Goal: Information Seeking & Learning: Understand process/instructions

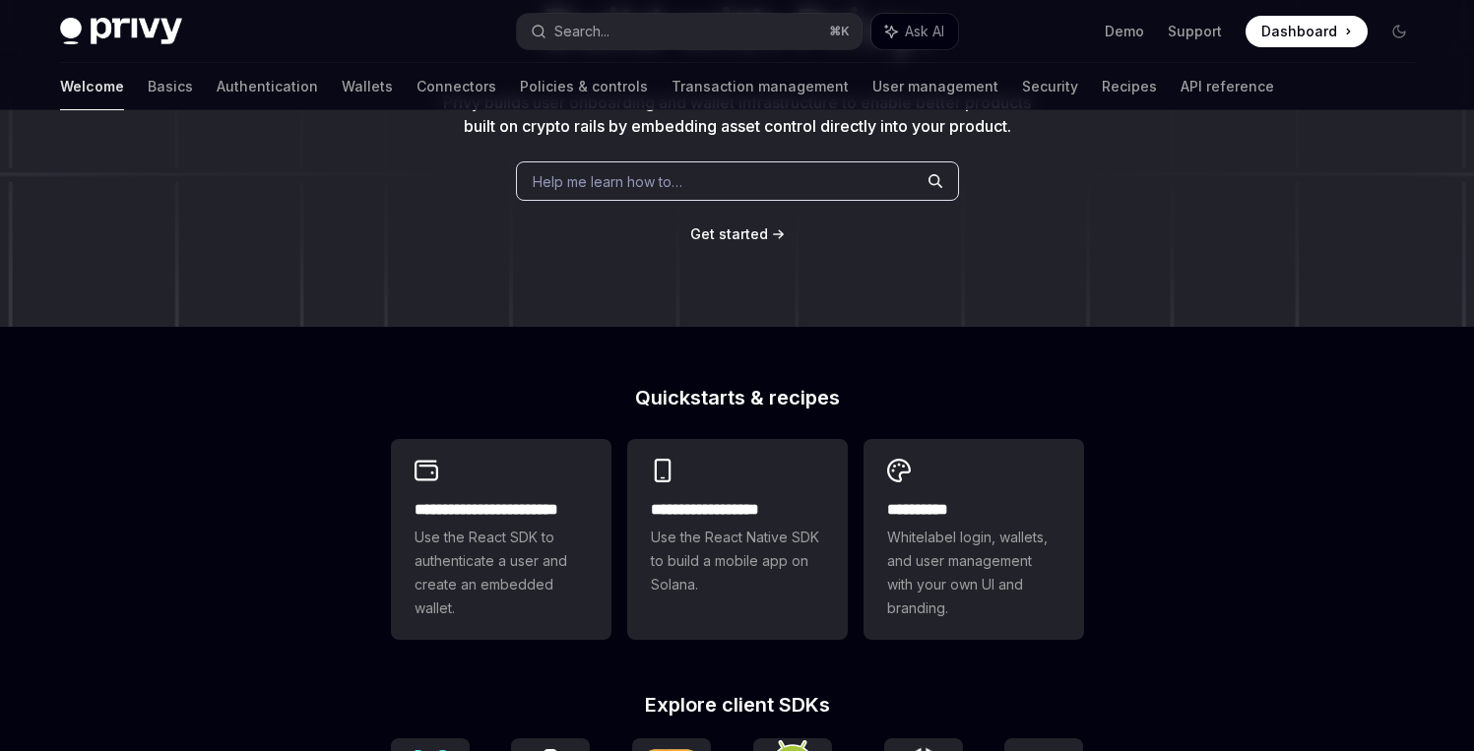
scroll to position [250, 0]
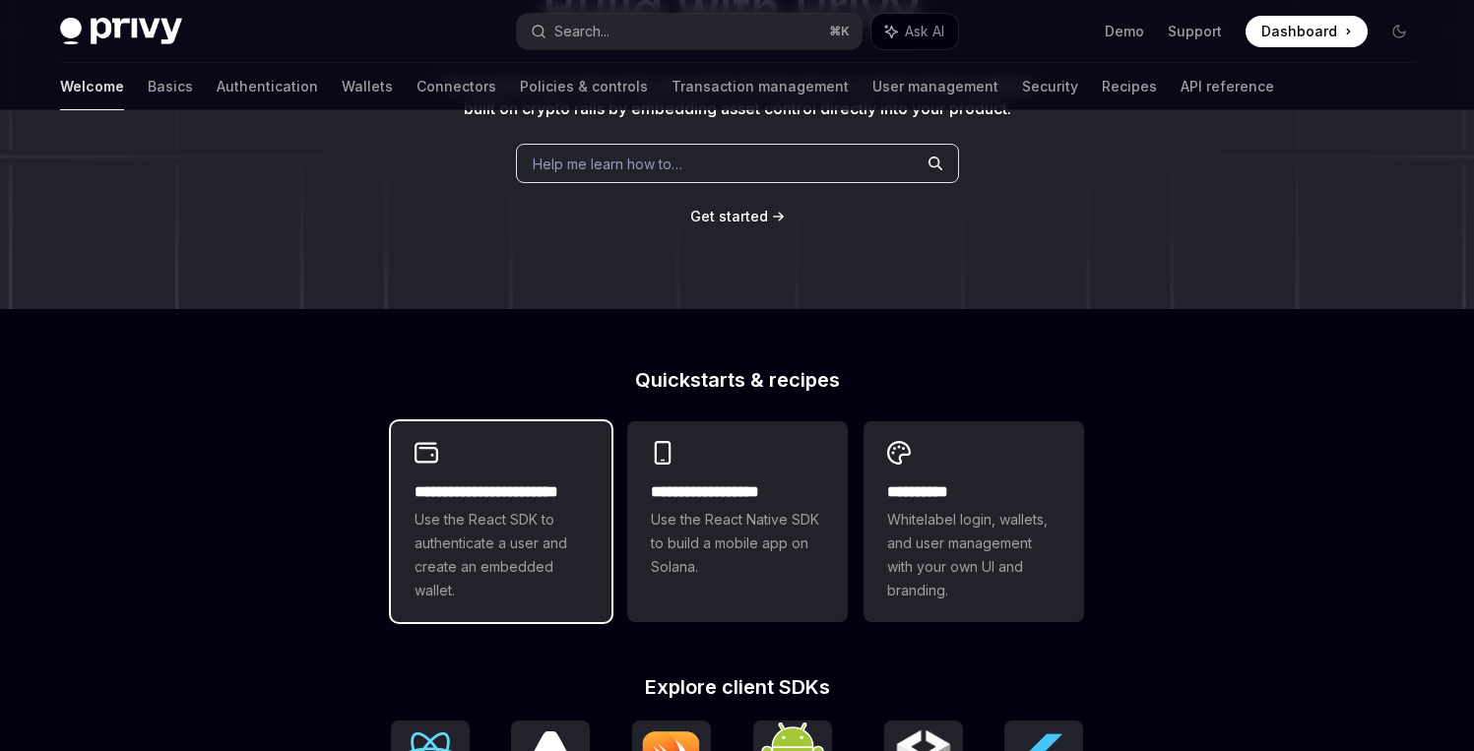
click at [537, 535] on span "Use the React SDK to authenticate a user and create an embedded wallet." at bounding box center [501, 555] width 173 height 95
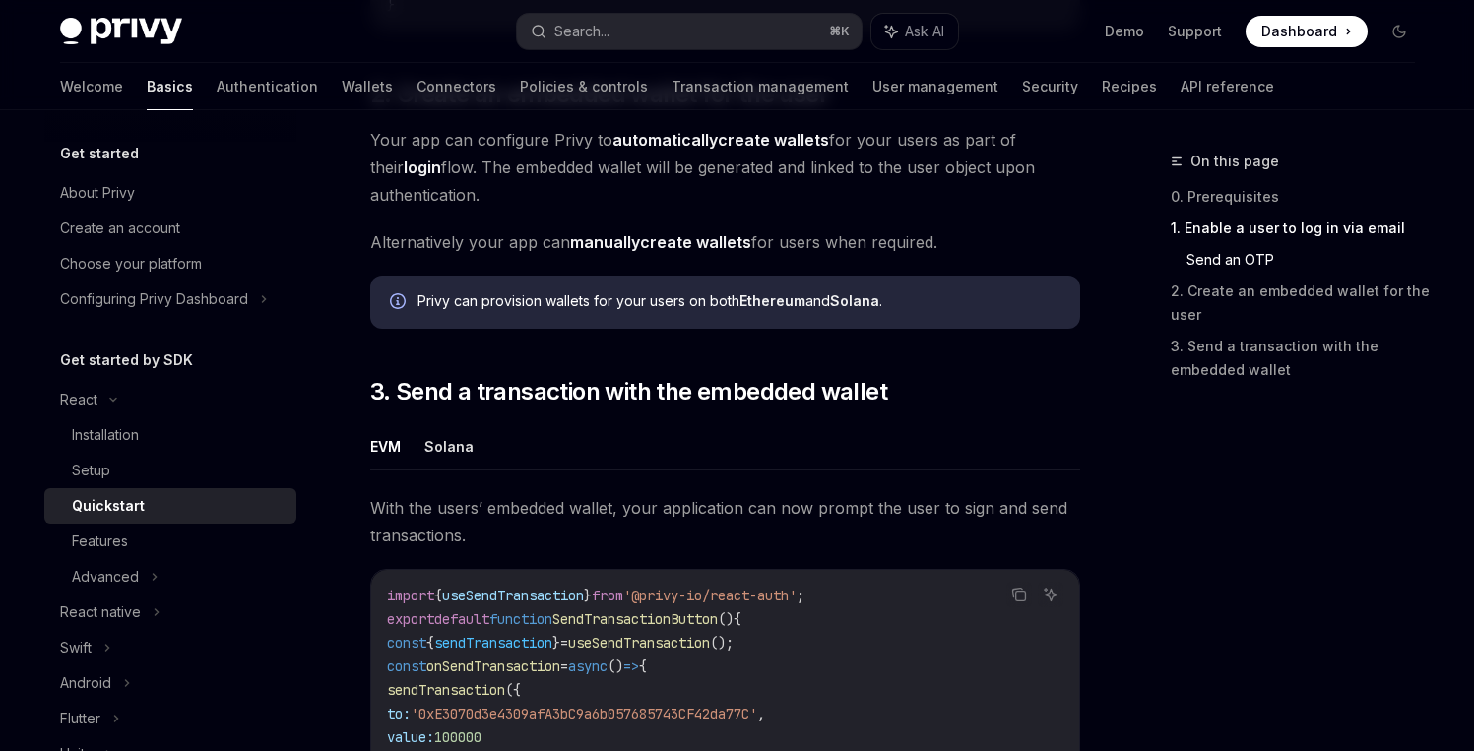
scroll to position [1470, 0]
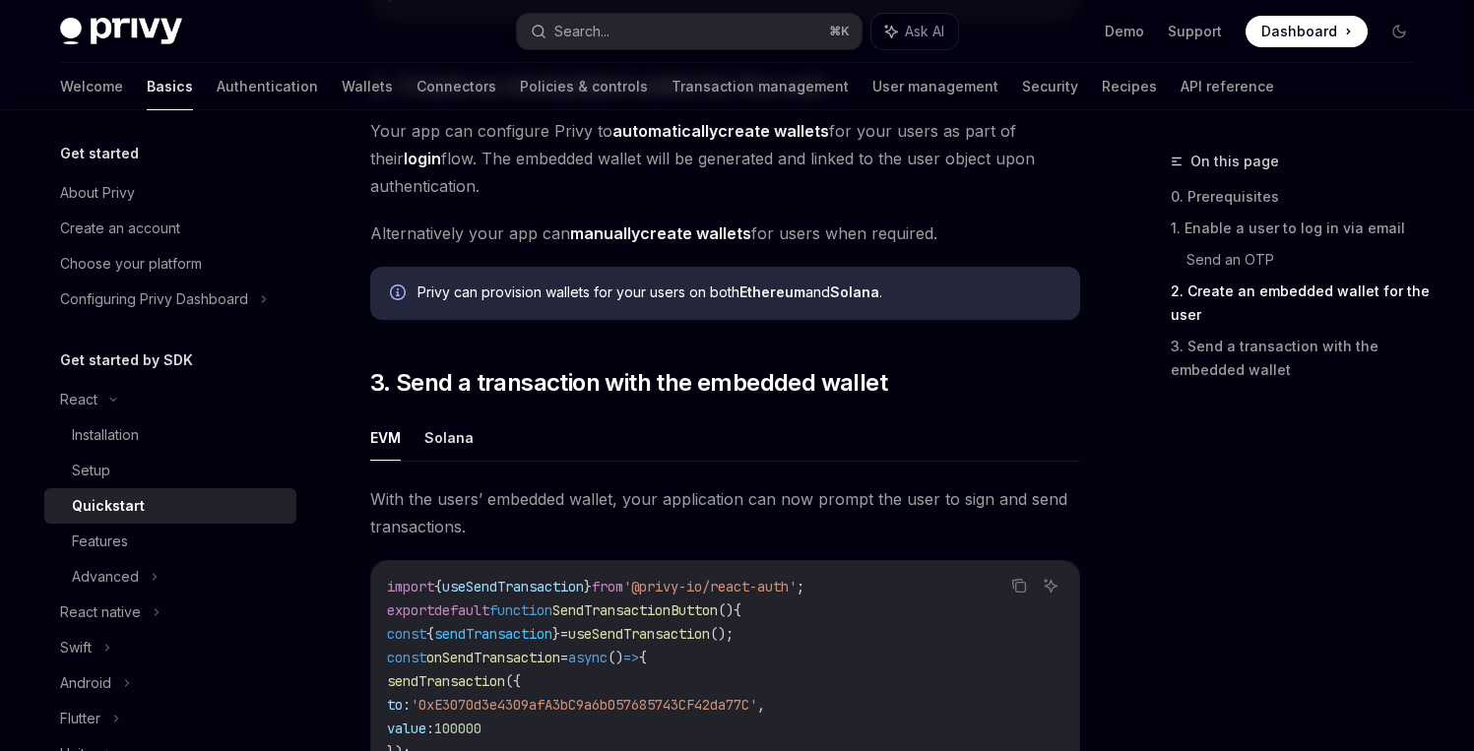
click at [778, 300] on strong "Ethereum" at bounding box center [773, 292] width 66 height 17
click at [858, 300] on strong "Solana" at bounding box center [854, 292] width 49 height 17
click at [400, 297] on icon "Info" at bounding box center [400, 295] width 20 height 20
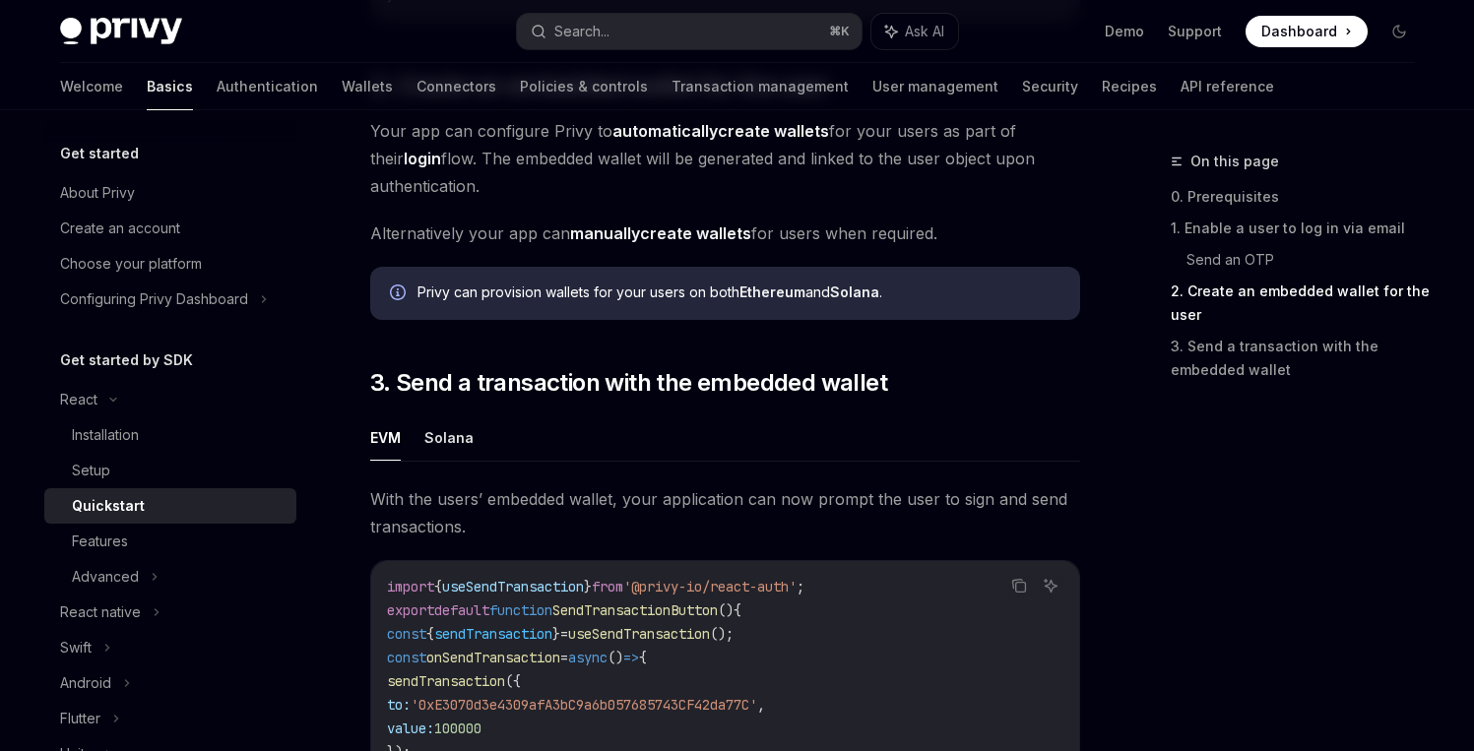
click at [400, 298] on icon "Info" at bounding box center [400, 295] width 20 height 20
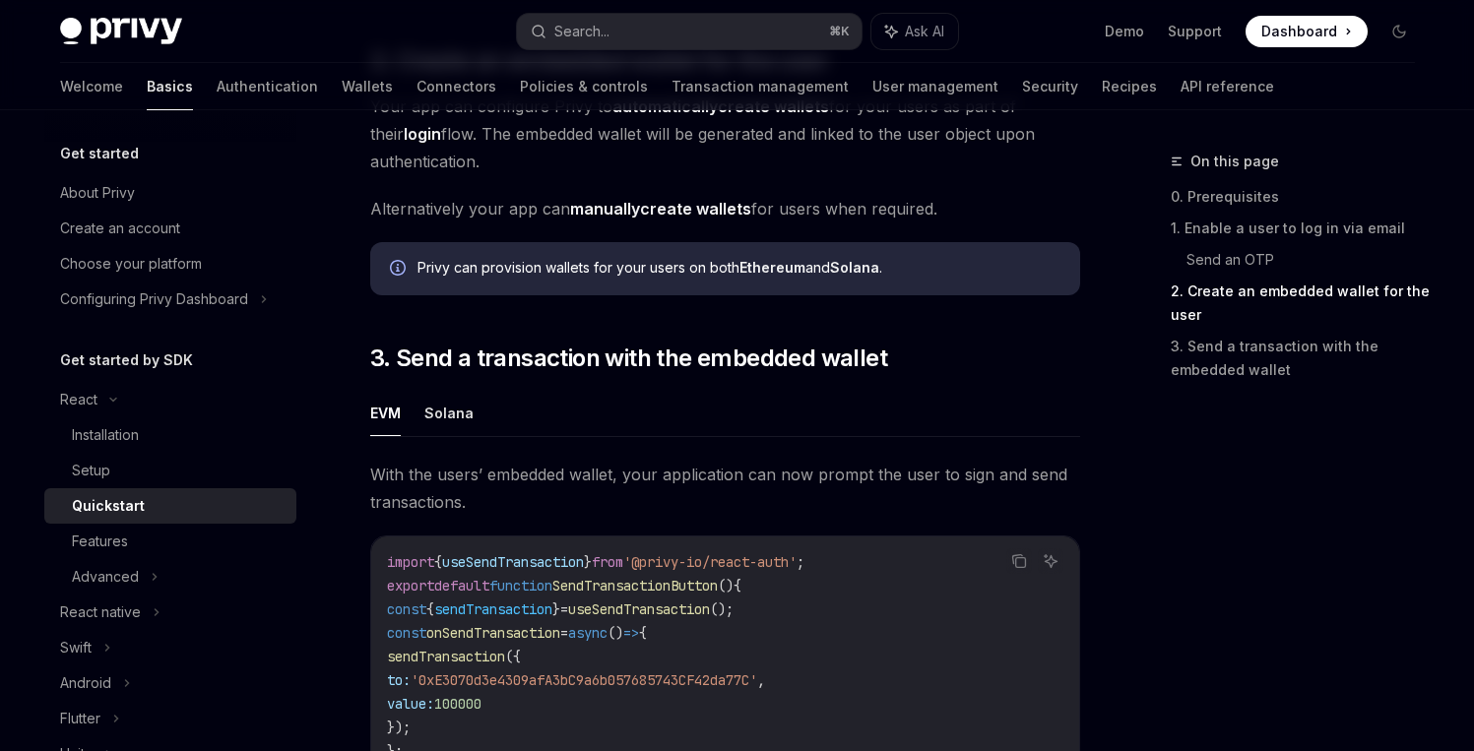
scroll to position [1507, 0]
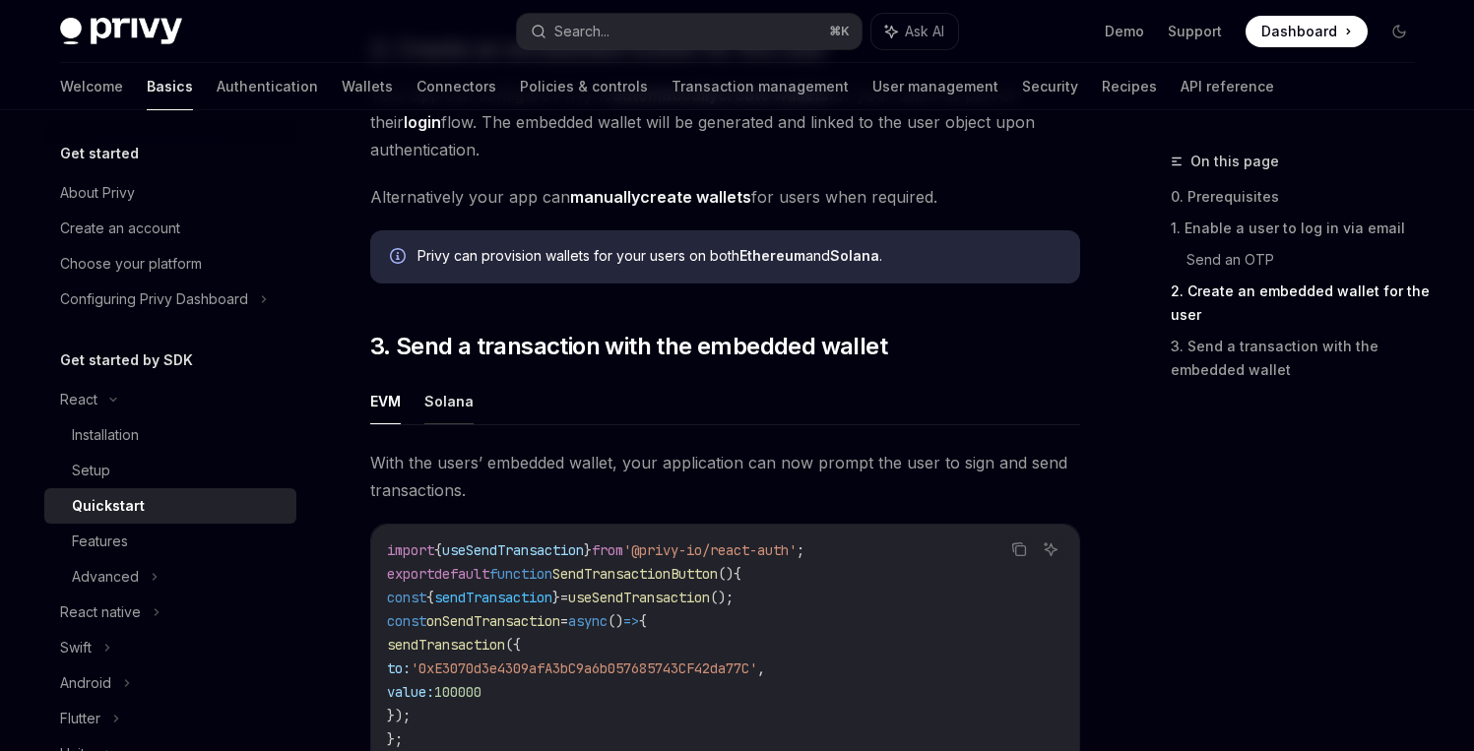
click at [435, 409] on button "Solana" at bounding box center [448, 401] width 49 height 46
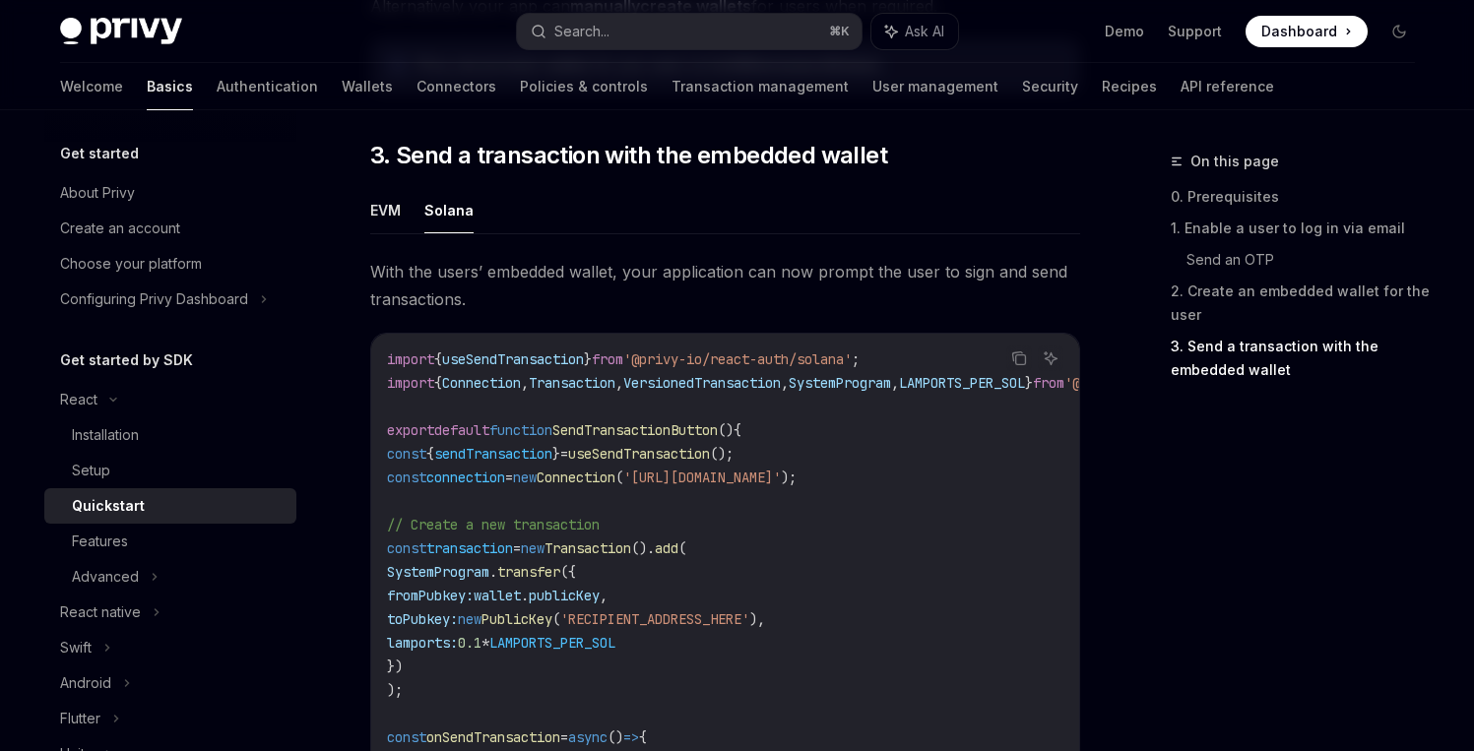
scroll to position [1686, 0]
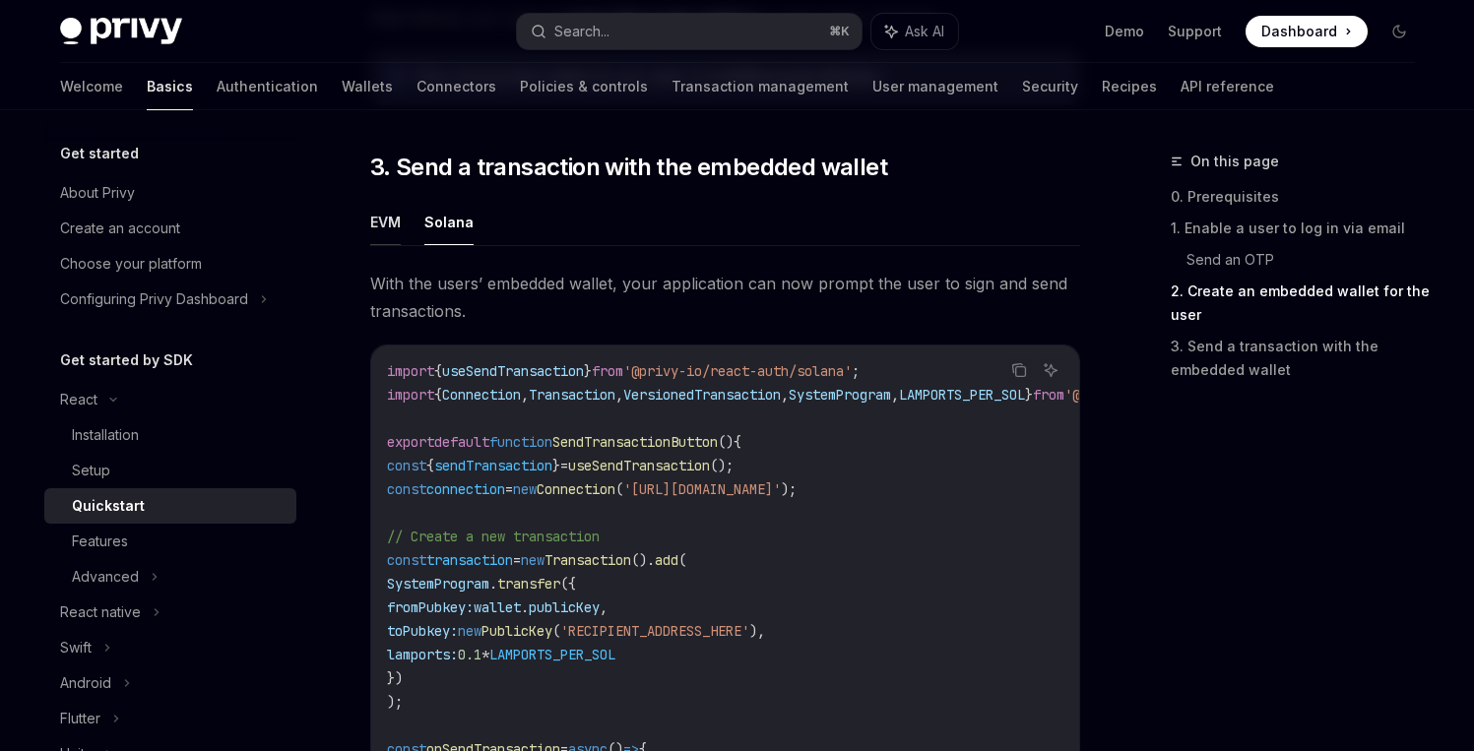
click at [392, 233] on button "EVM" at bounding box center [385, 222] width 31 height 46
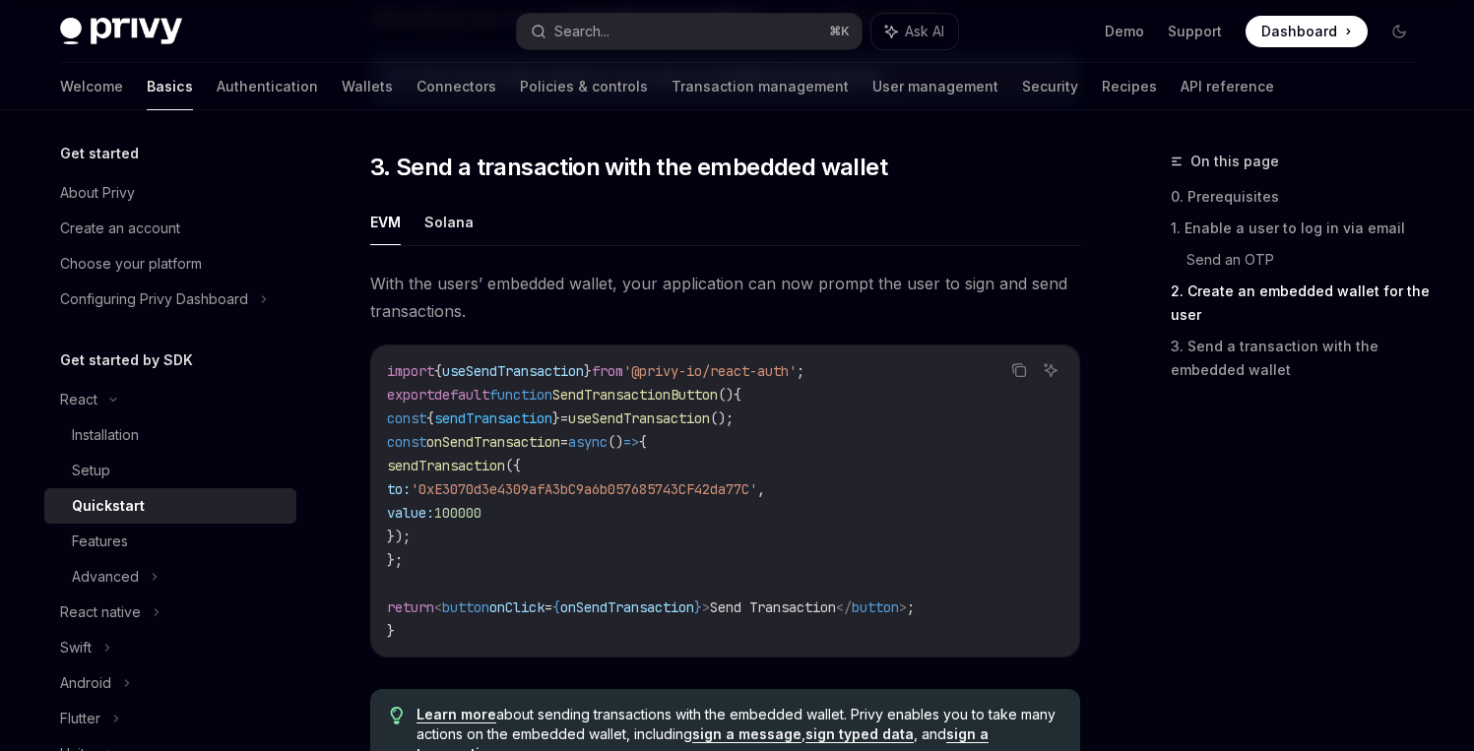
click at [472, 232] on ul "EVM Solana" at bounding box center [725, 222] width 710 height 47
click at [464, 231] on button "Solana" at bounding box center [448, 222] width 49 height 46
type textarea "*"
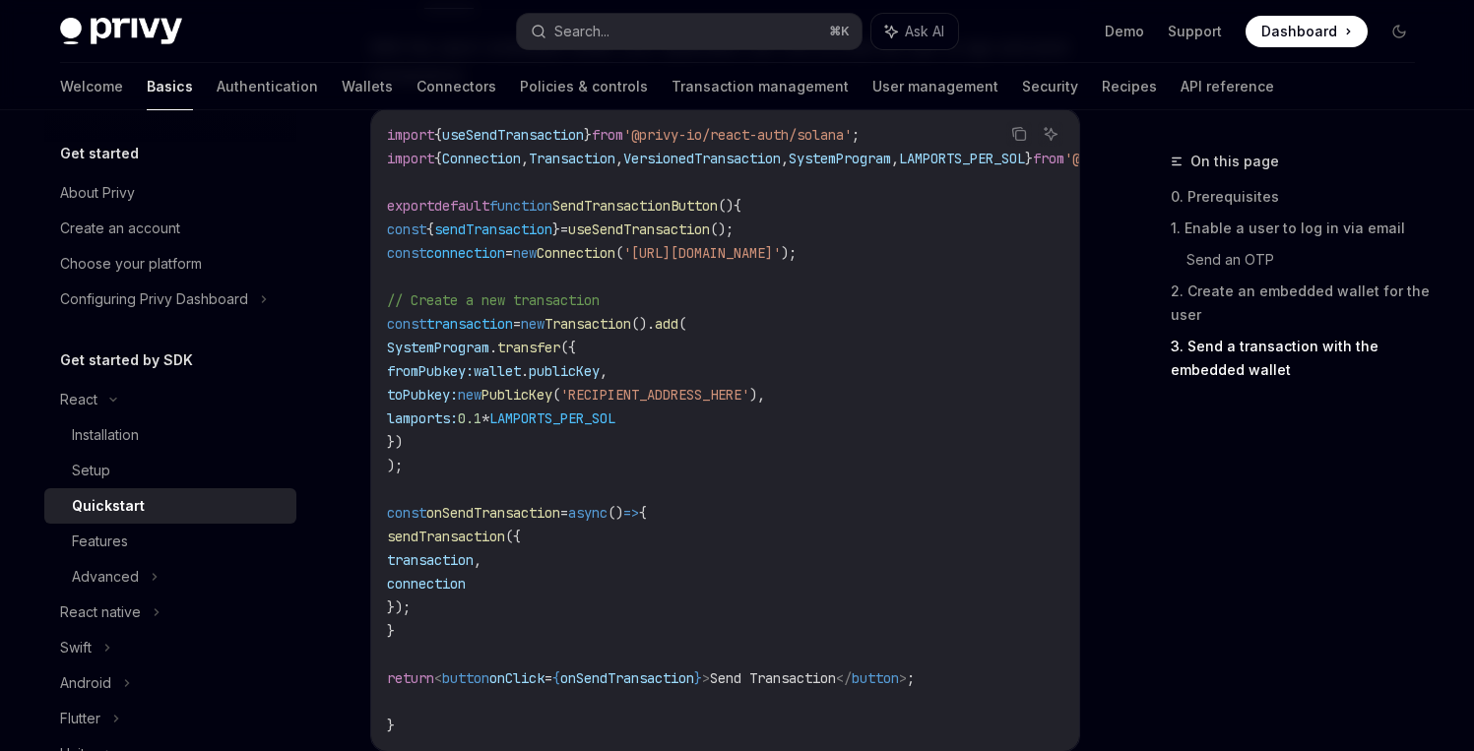
scroll to position [1776, 0]
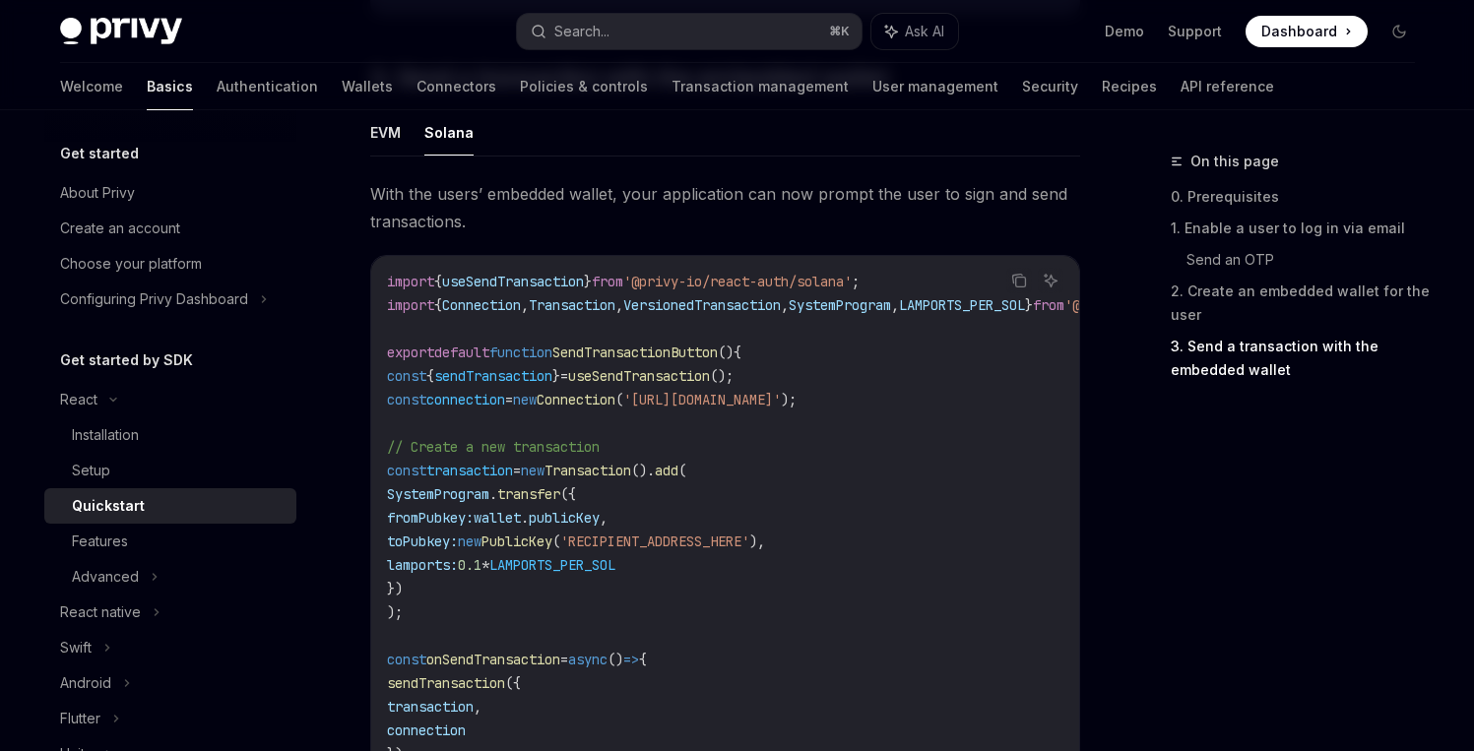
click at [852, 290] on span "'@privy-io/react-auth/solana'" at bounding box center [737, 282] width 228 height 18
copy span "solana"
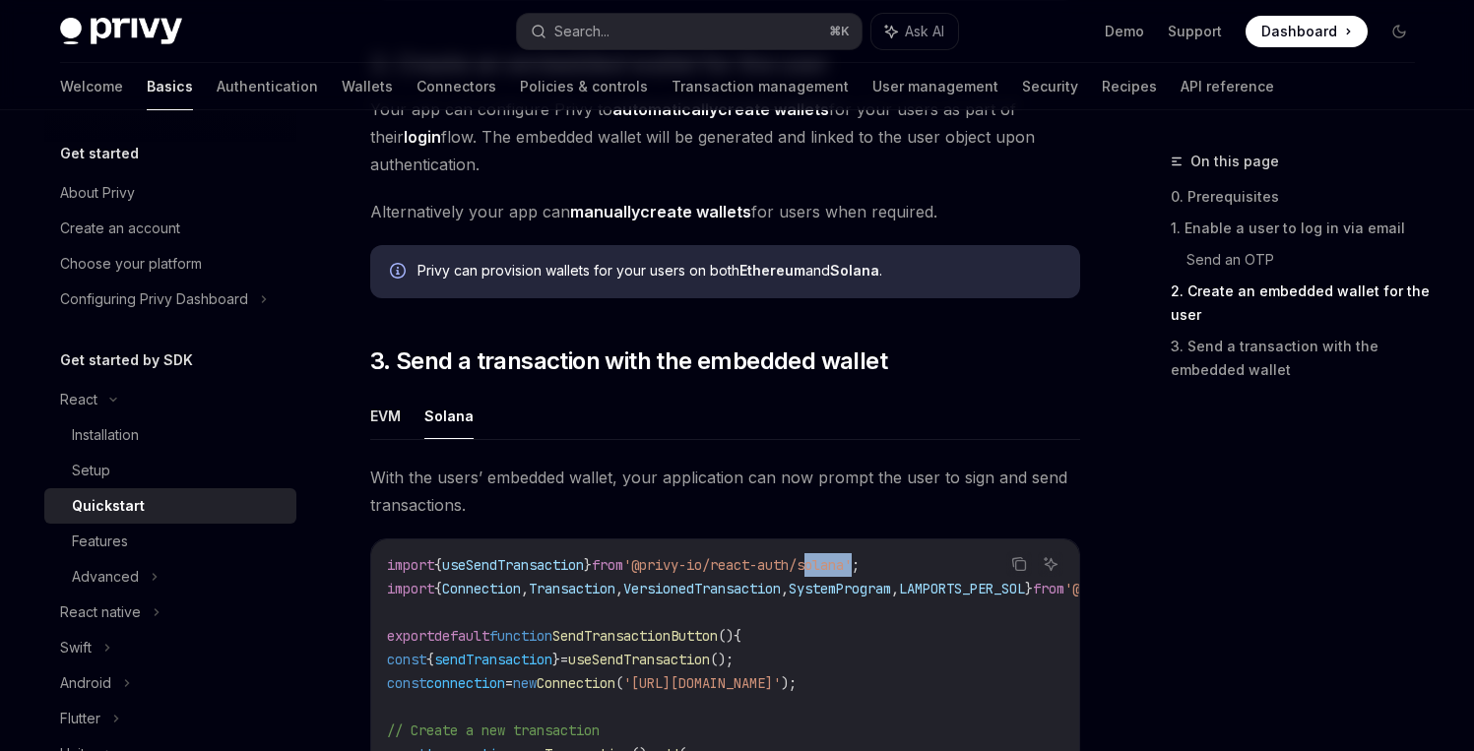
scroll to position [1491, 0]
